Goal: Transaction & Acquisition: Purchase product/service

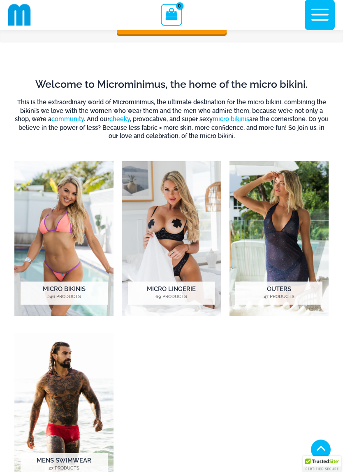
scroll to position [197, 0]
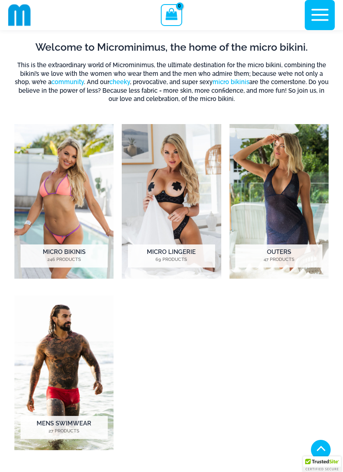
click at [71, 376] on img "Visit product category Mens Swimwear" at bounding box center [63, 372] width 99 height 154
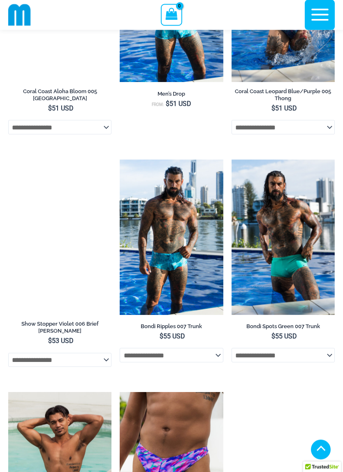
scroll to position [911, 0]
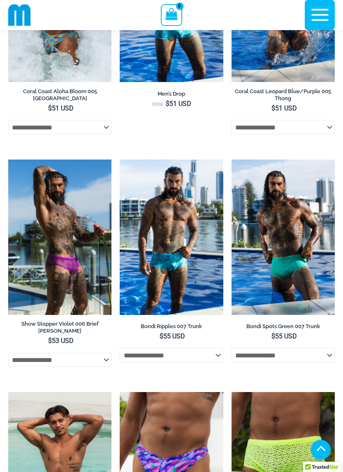
click at [8, 159] on img at bounding box center [8, 159] width 0 height 0
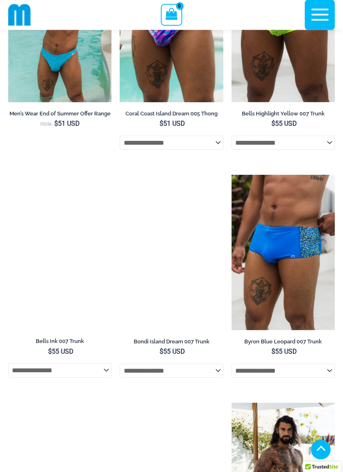
scroll to position [1359, 0]
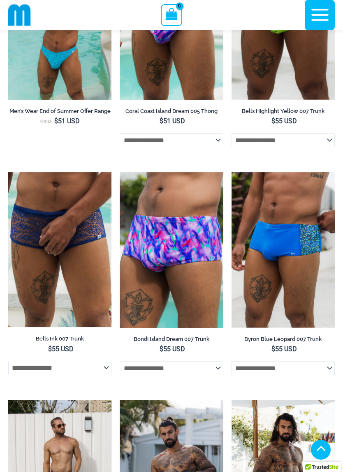
click at [8, 172] on img at bounding box center [8, 172] width 0 height 0
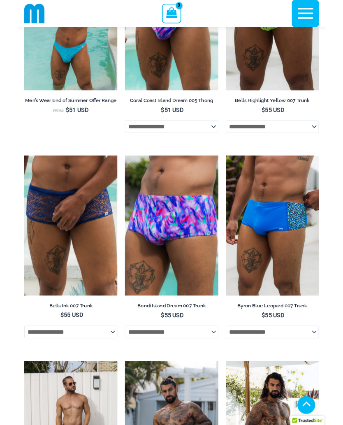
scroll to position [1382, 0]
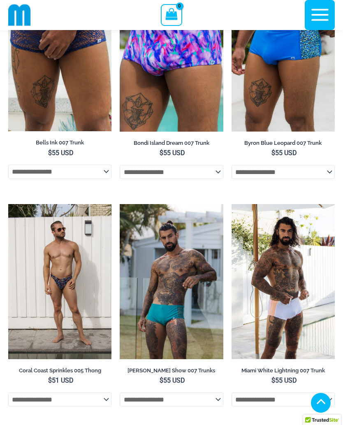
scroll to position [1531, 0]
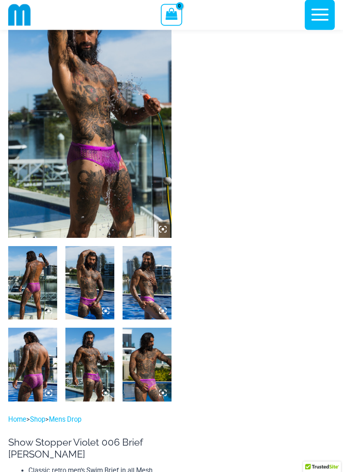
scroll to position [65, 0]
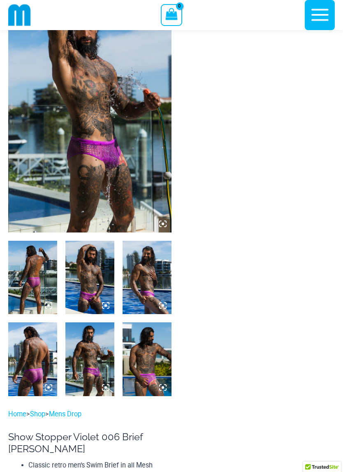
click at [96, 362] on img at bounding box center [89, 358] width 49 height 73
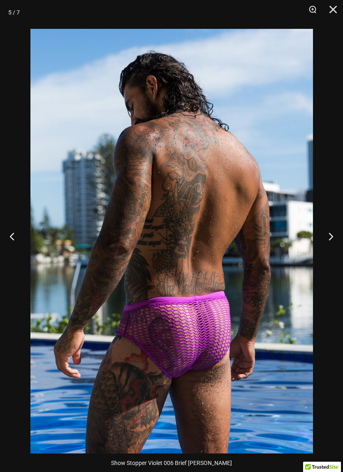
click at [267, 271] on div "5 / 7" at bounding box center [171, 236] width 343 height 472
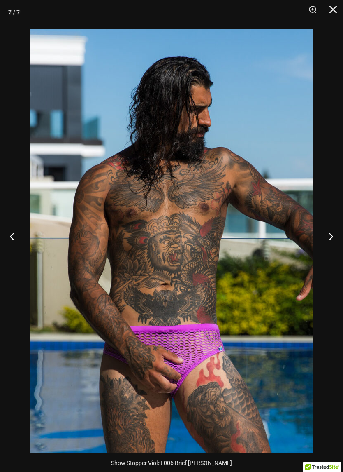
click at [270, 278] on div "7 / 7" at bounding box center [171, 236] width 343 height 472
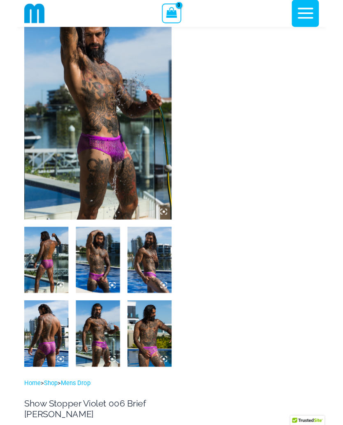
scroll to position [0, 0]
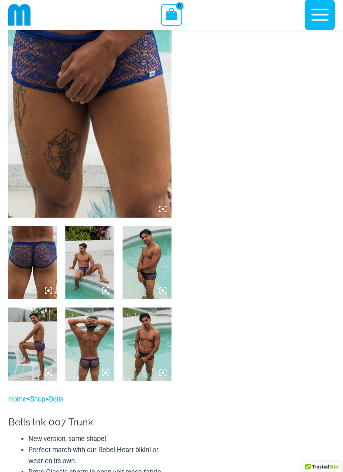
scroll to position [80, 0]
click at [96, 285] on img at bounding box center [89, 262] width 49 height 73
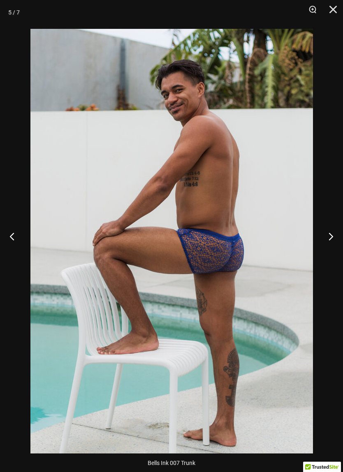
click at [268, 254] on div "5 / 7" at bounding box center [171, 236] width 343 height 472
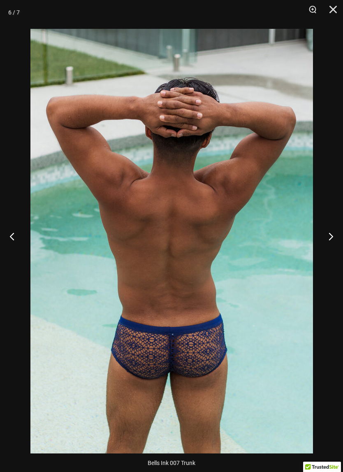
click at [261, 253] on img at bounding box center [171, 241] width 283 height 424
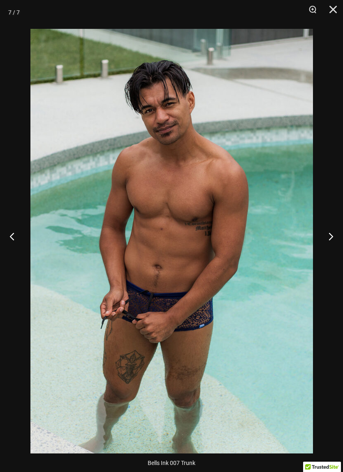
click at [258, 254] on div at bounding box center [171, 236] width 343 height 472
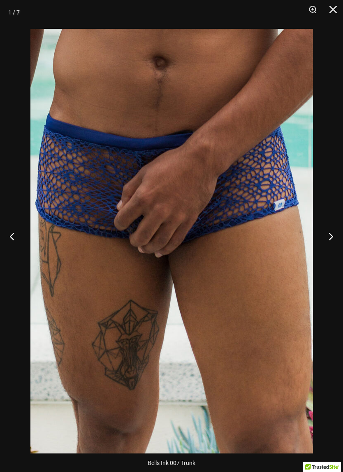
click at [258, 254] on div at bounding box center [171, 236] width 343 height 472
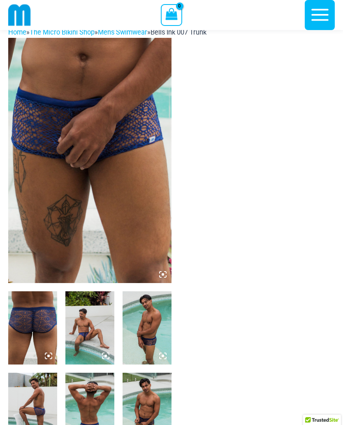
scroll to position [0, 0]
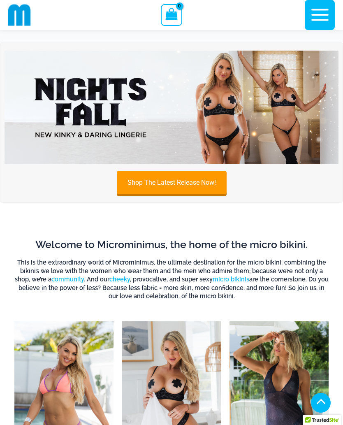
scroll to position [220, 0]
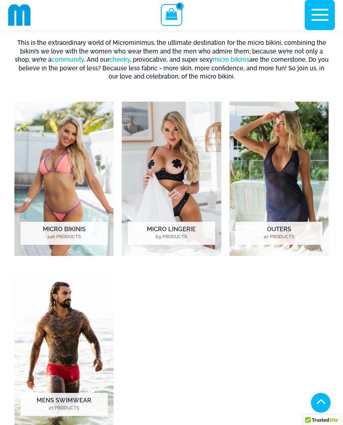
click at [284, 191] on img "Visit product category Outers" at bounding box center [279, 179] width 99 height 154
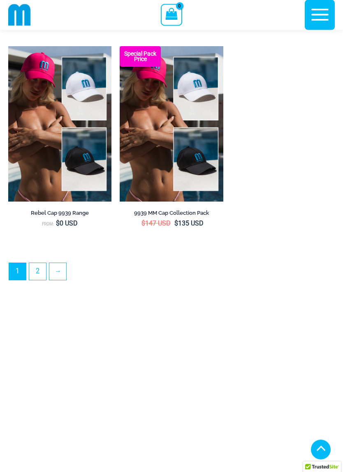
scroll to position [2354, 0]
click at [38, 280] on link "2" at bounding box center [37, 271] width 17 height 17
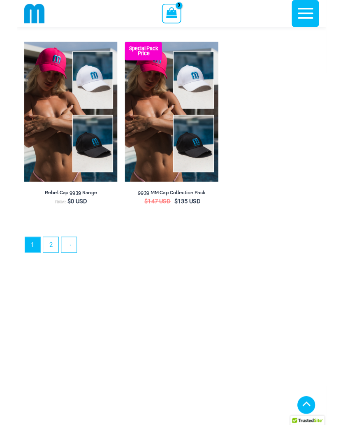
scroll to position [2377, 0]
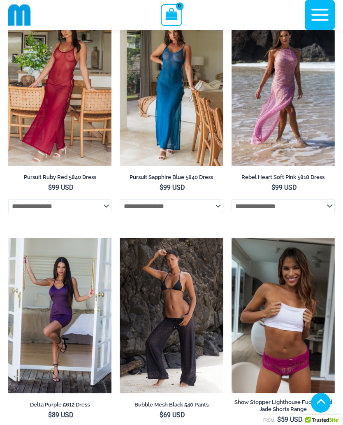
scroll to position [493, 0]
